Goal: Obtain resource: Download file/media

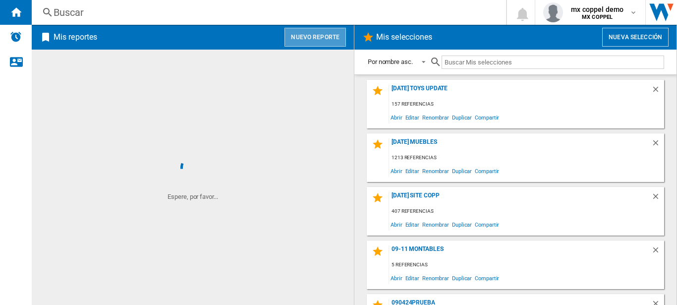
click at [298, 43] on button "Nuevo reporte" at bounding box center [314, 37] width 61 height 19
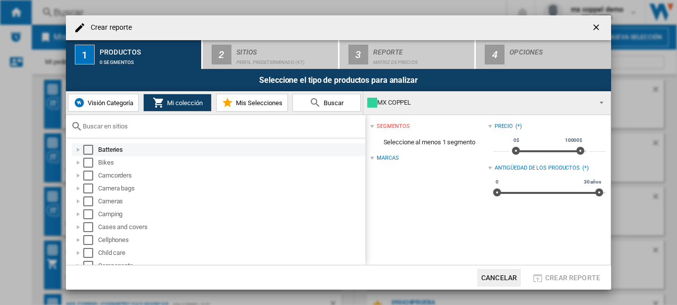
click at [87, 149] on div "Select" at bounding box center [88, 150] width 10 height 10
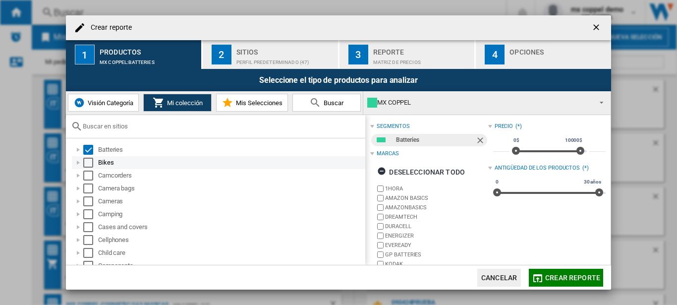
click at [91, 165] on div "Select" at bounding box center [88, 162] width 10 height 10
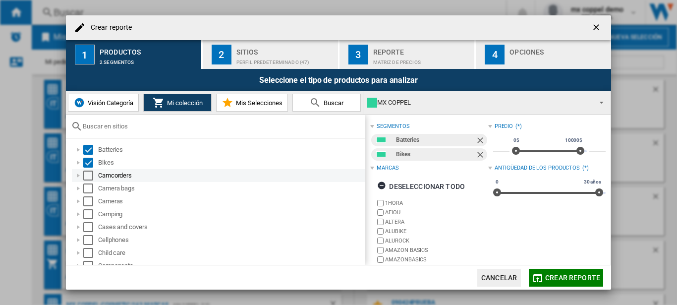
click at [92, 175] on div "Select" at bounding box center [88, 175] width 10 height 10
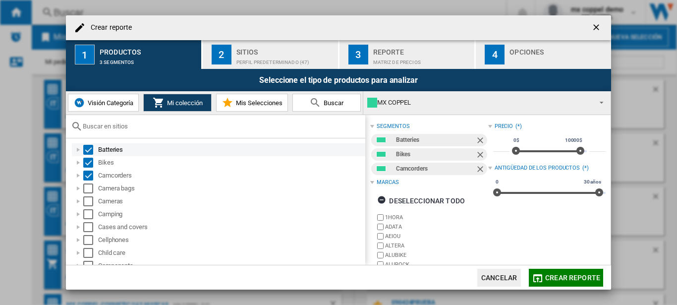
click at [88, 148] on div "Select" at bounding box center [88, 150] width 10 height 10
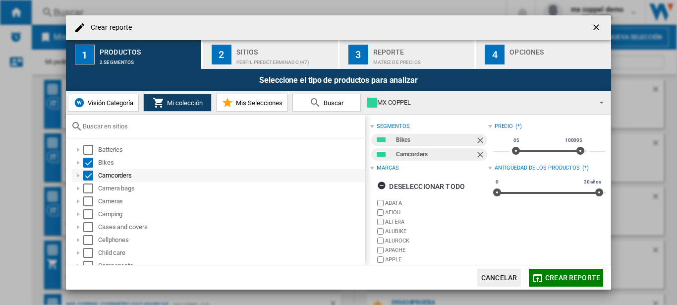
drag, startPoint x: 88, startPoint y: 160, endPoint x: 91, endPoint y: 174, distance: 13.6
click at [88, 162] on div "Select" at bounding box center [88, 162] width 10 height 10
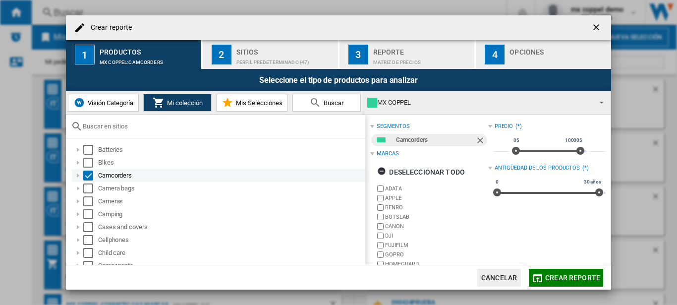
click at [91, 174] on div "Select" at bounding box center [88, 175] width 10 height 10
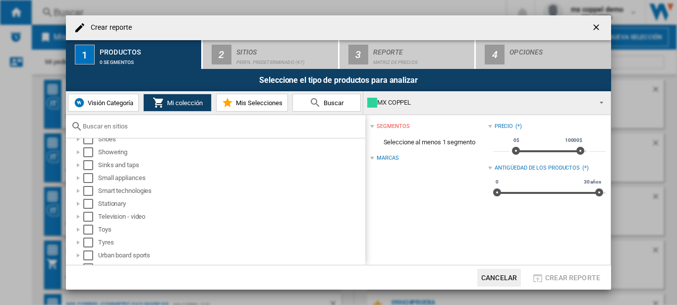
scroll to position [599, 0]
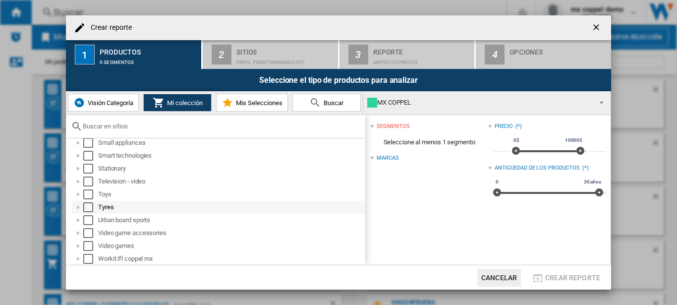
click at [91, 209] on div "Select" at bounding box center [88, 207] width 10 height 10
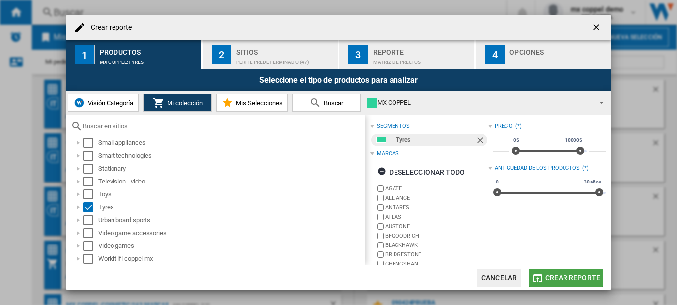
click at [585, 277] on span "Crear reporte" at bounding box center [572, 277] width 55 height 8
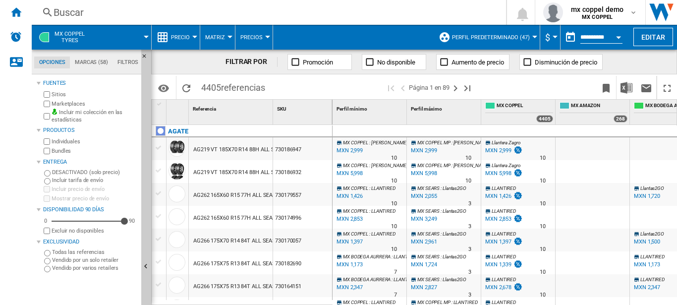
click at [484, 36] on span "Perfil predeterminado (47)" at bounding box center [491, 37] width 78 height 6
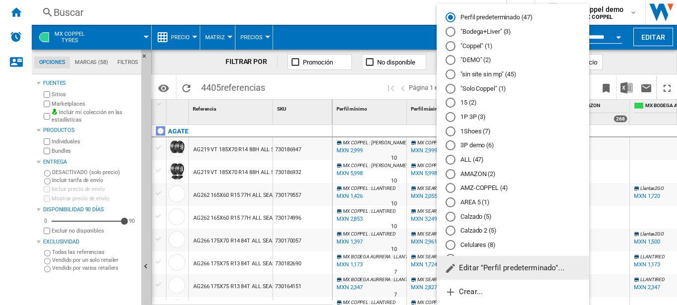
click at [453, 91] on div at bounding box center [450, 89] width 10 height 10
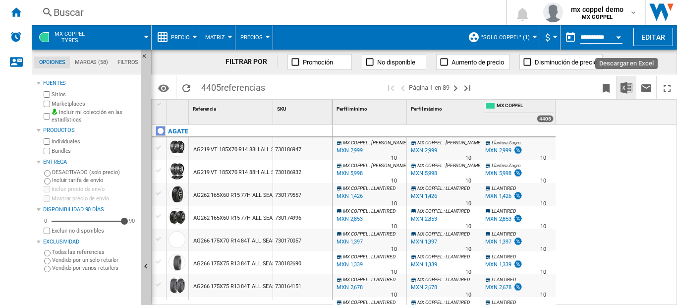
click at [623, 91] on img "Descargar en Excel" at bounding box center [626, 88] width 12 height 12
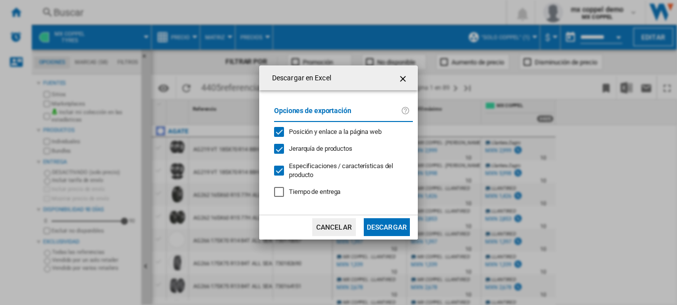
click at [394, 228] on button "Descargar" at bounding box center [387, 227] width 46 height 18
